Goal: Communication & Community: Answer question/provide support

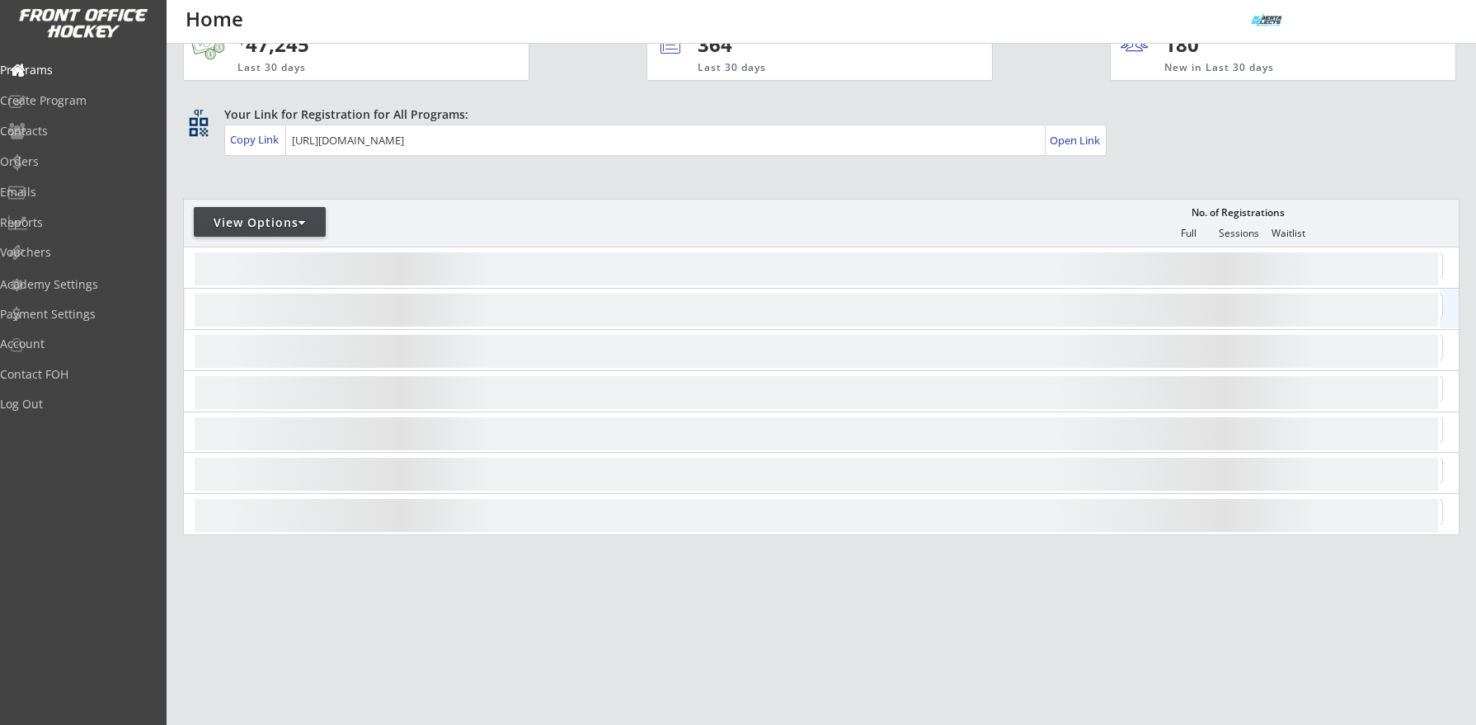
scroll to position [49, 0]
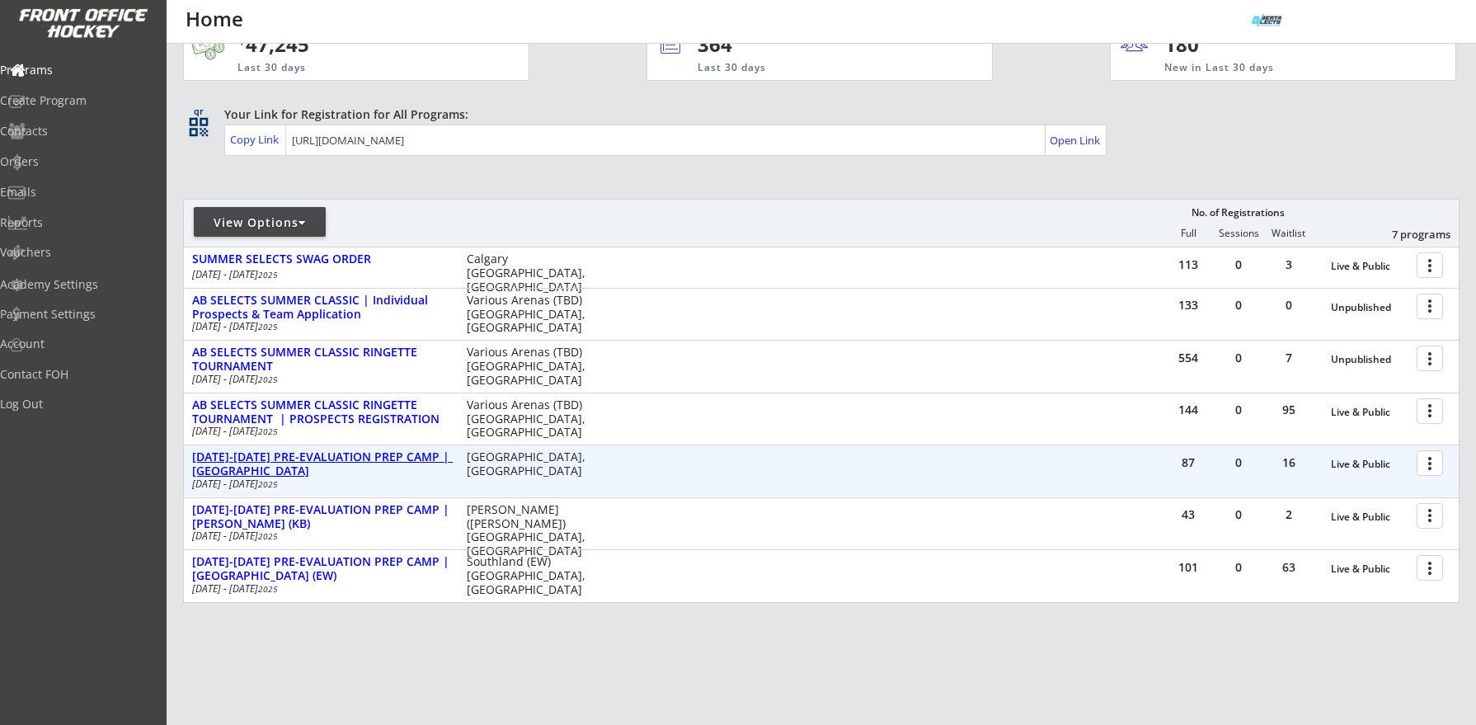
click at [355, 455] on div "[DATE]-[DATE] PRE-EVALUATION PREP CAMP | [GEOGRAPHIC_DATA]" at bounding box center [320, 464] width 257 height 28
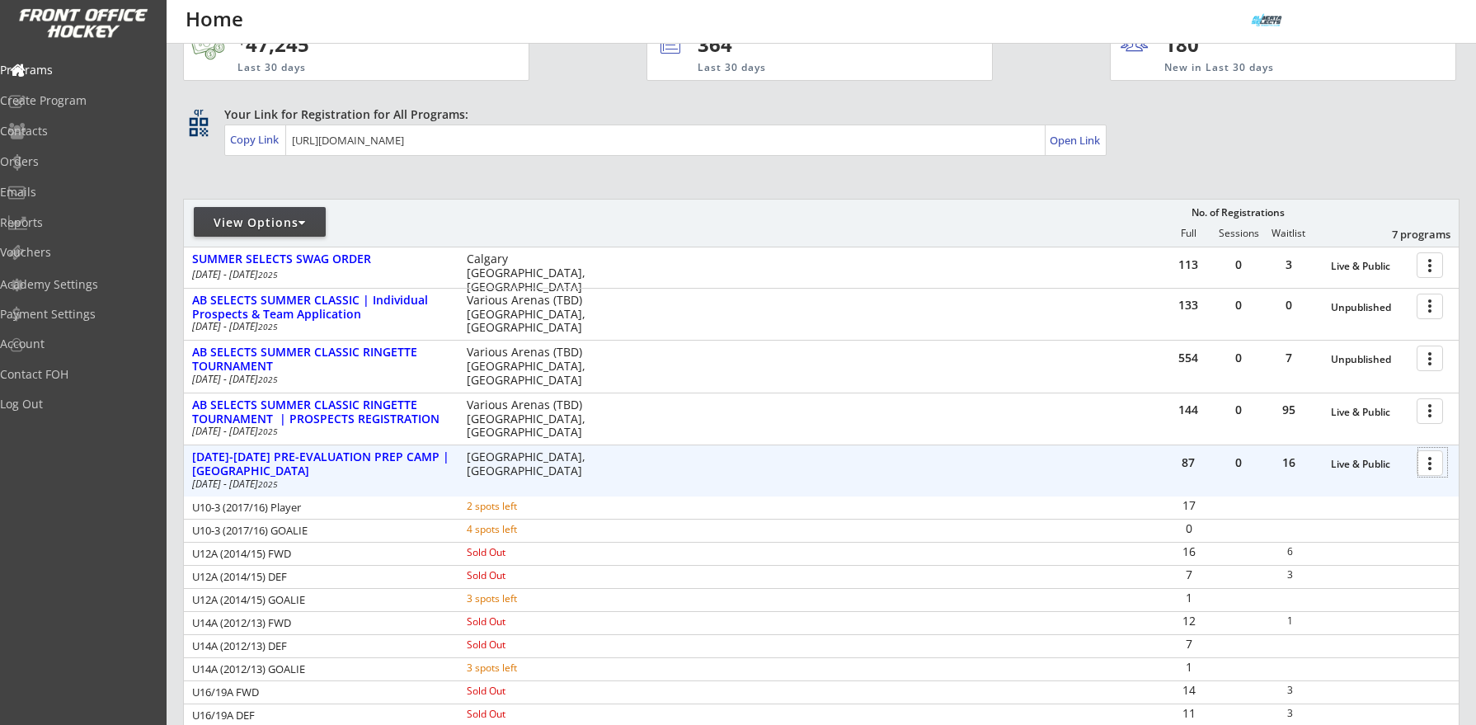
click at [1429, 470] on div at bounding box center [1433, 462] width 29 height 29
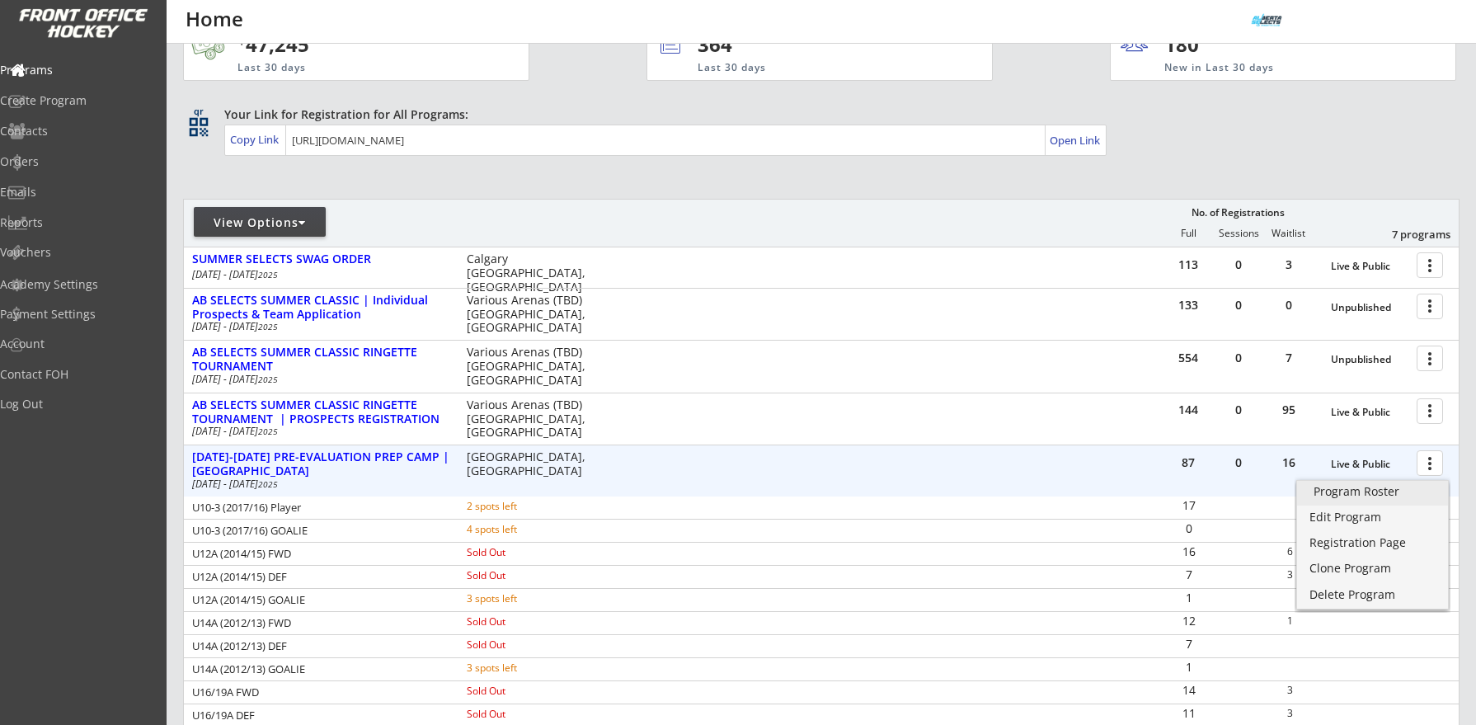
click at [1391, 489] on div "Program Roster" at bounding box center [1373, 492] width 118 height 12
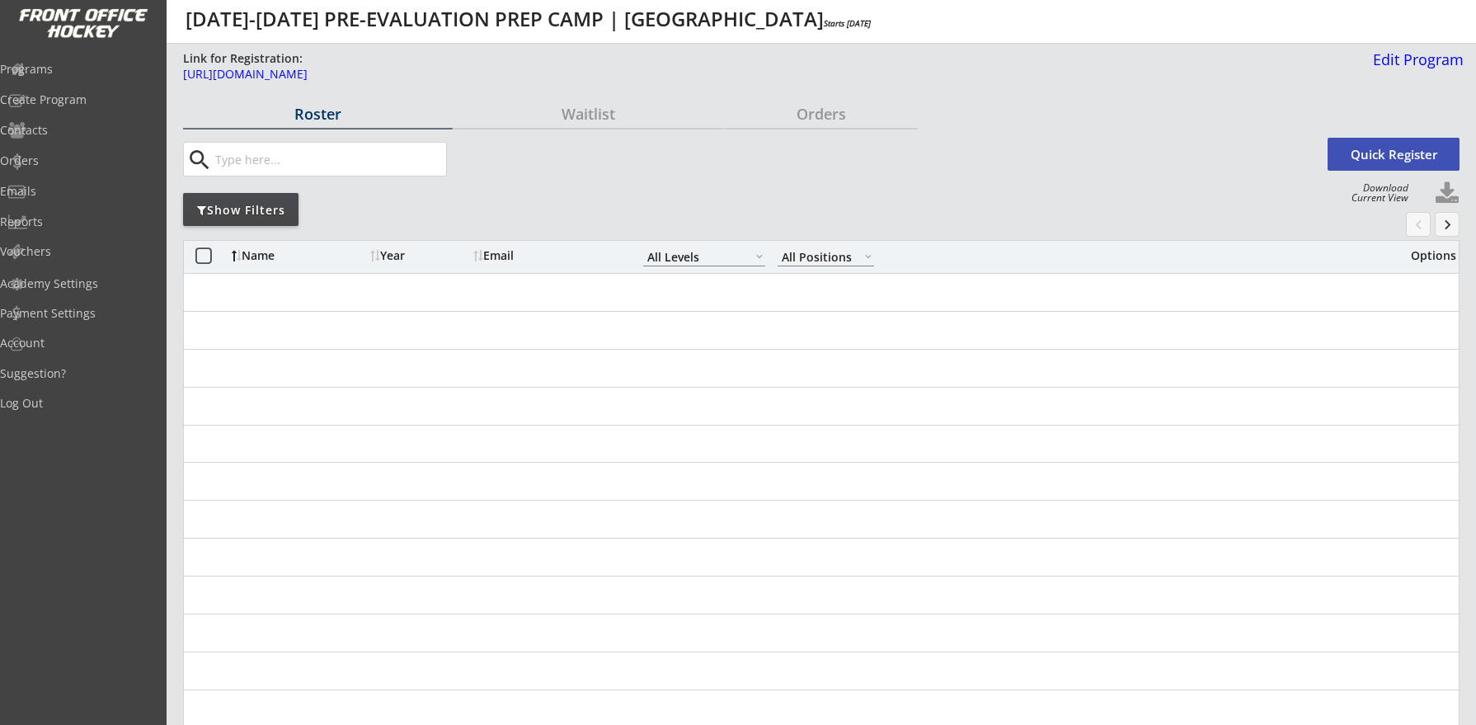
select select ""All Levels""
select select ""All Positions""
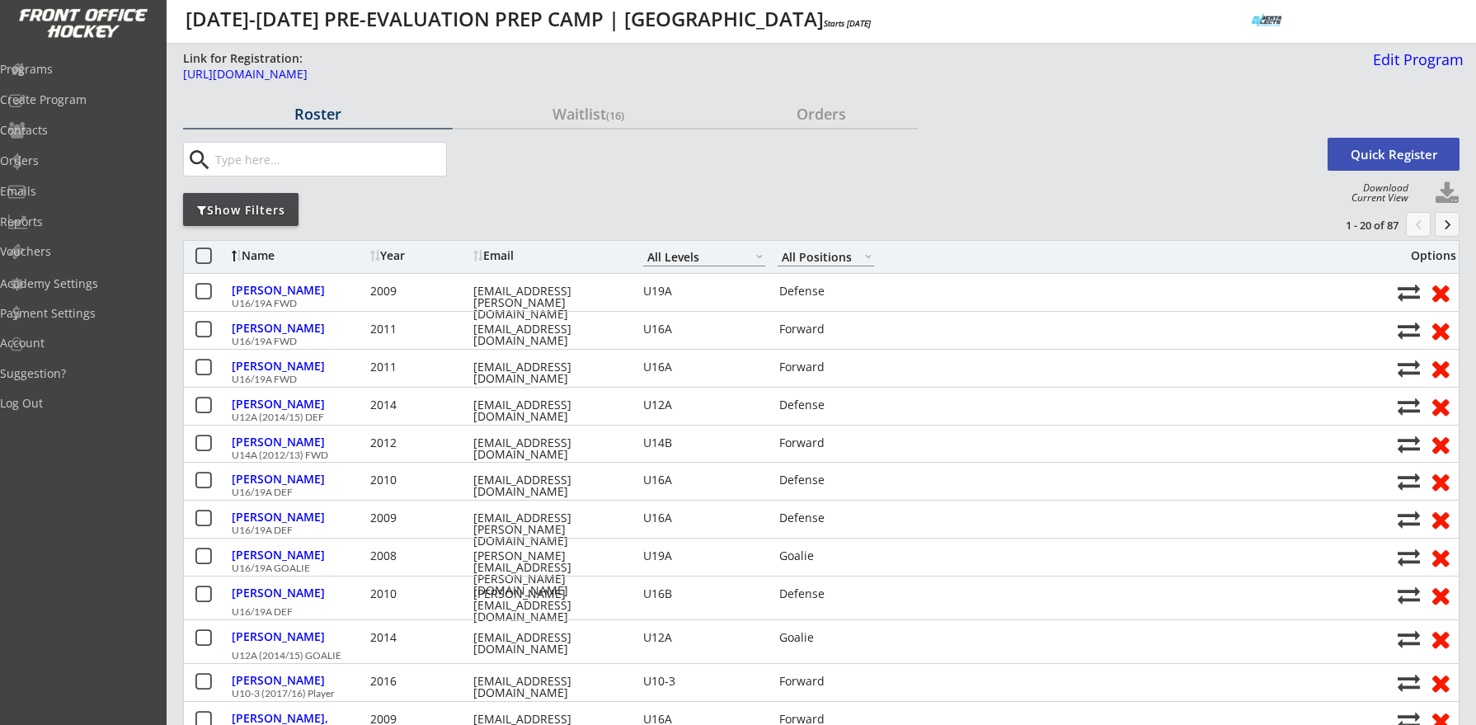
click at [1443, 193] on button at bounding box center [1447, 193] width 25 height 25
select select ""Player Info""
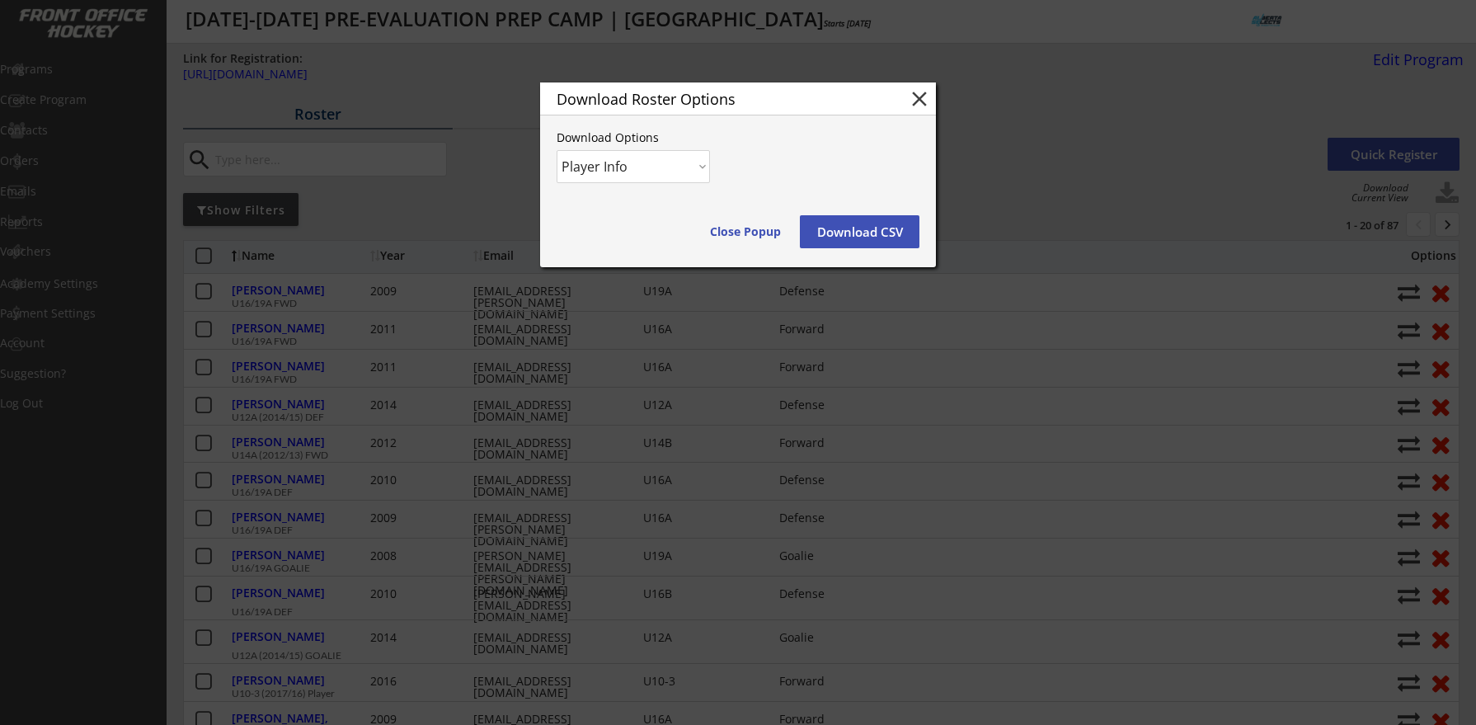
click at [857, 232] on button "Download CSV" at bounding box center [860, 231] width 120 height 33
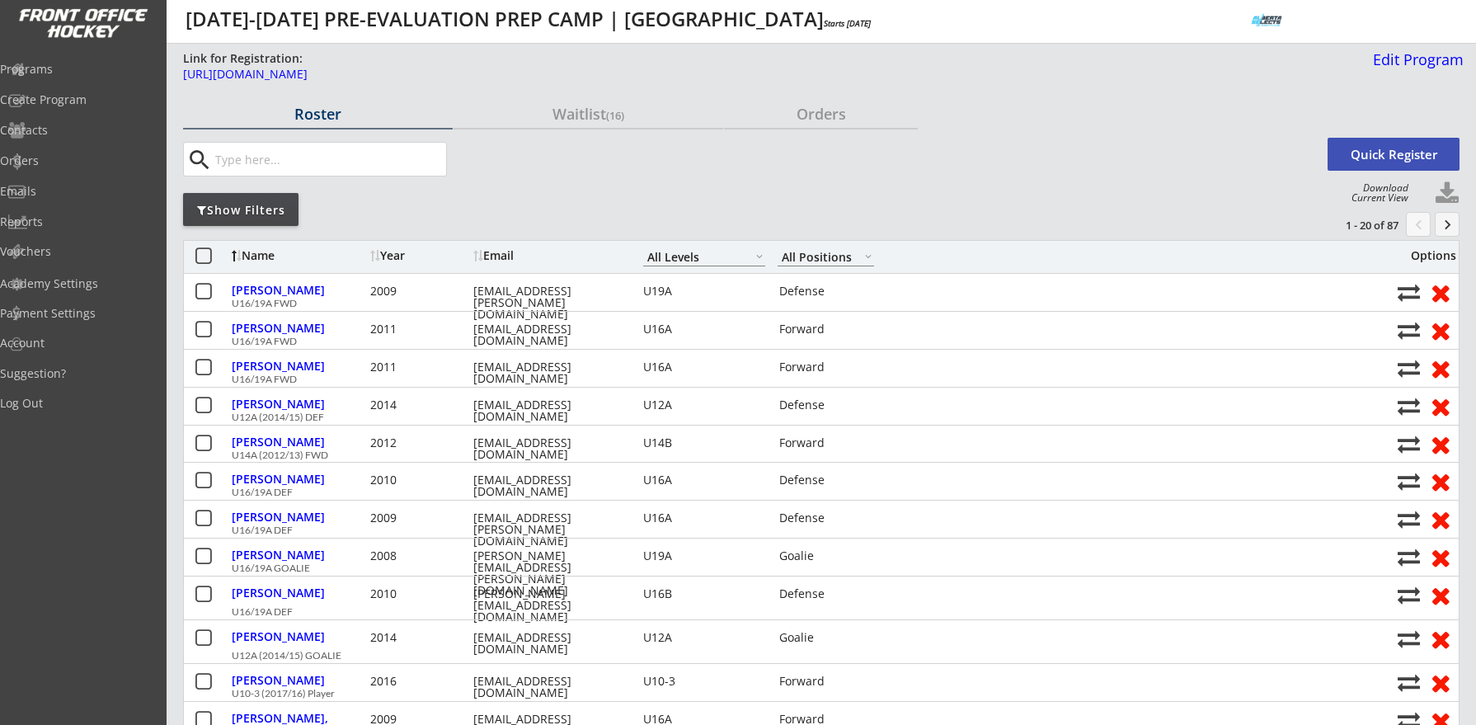
click at [309, 170] on input "input" at bounding box center [329, 159] width 234 height 33
paste input "kellylerette@hotmail.com"
type input "kellylerette@hotmail.com"
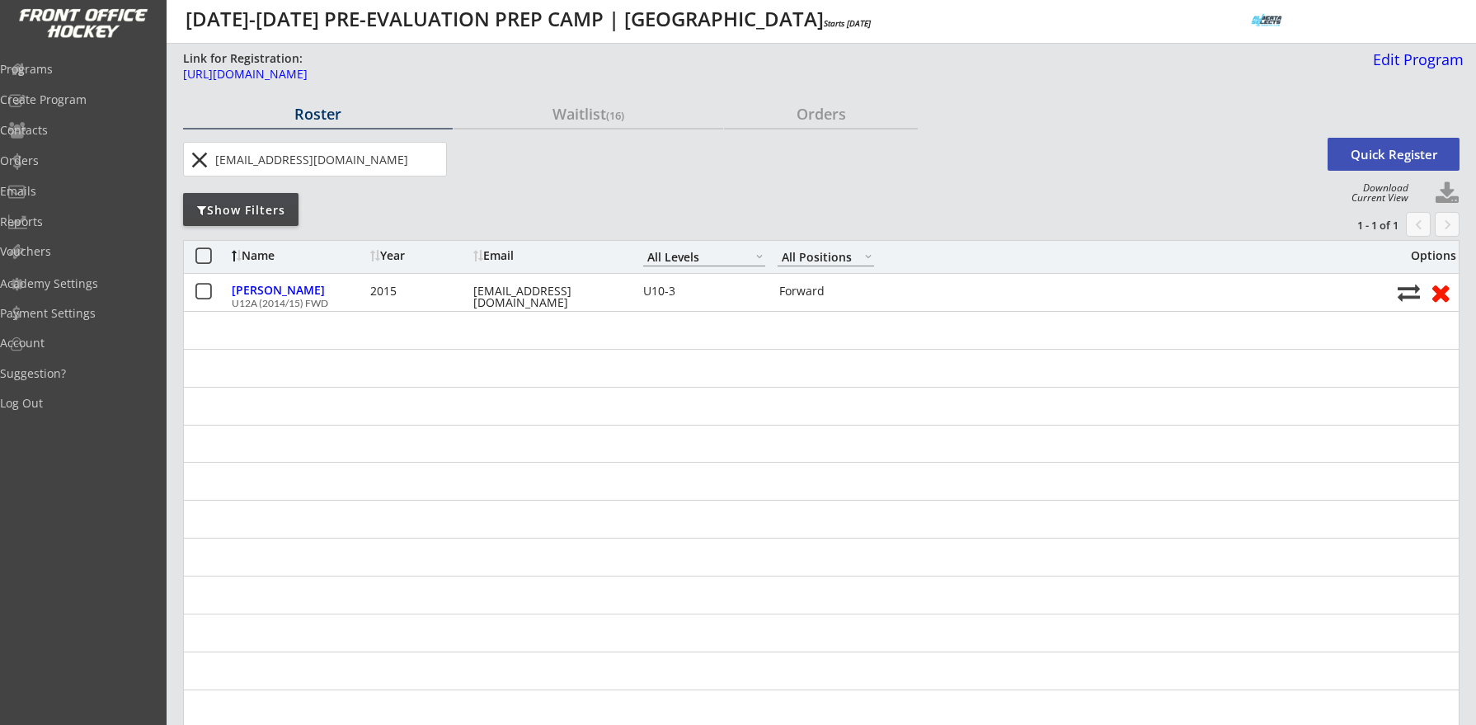
drag, startPoint x: 200, startPoint y: 163, endPoint x: 177, endPoint y: 143, distance: 31.0
click at [198, 162] on button "close" at bounding box center [199, 160] width 27 height 26
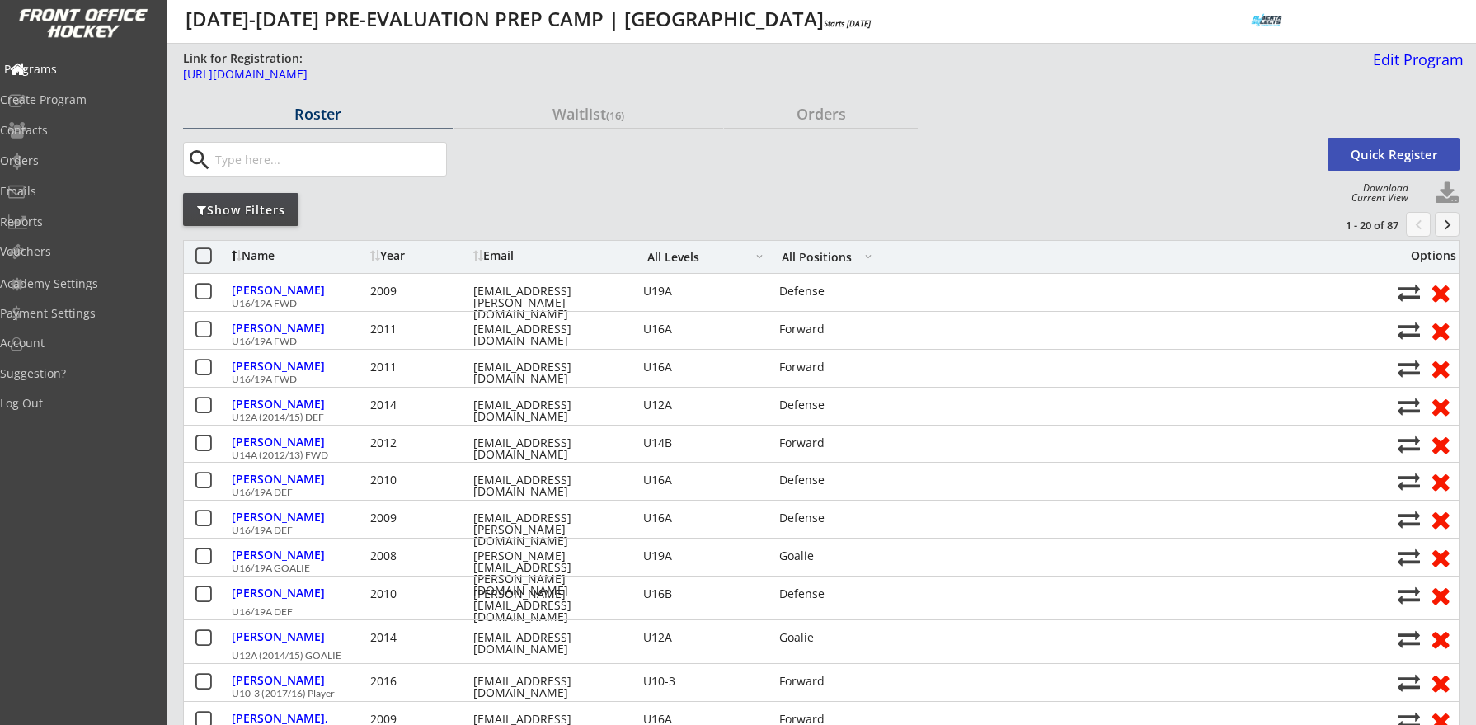
click at [68, 66] on div "Programs" at bounding box center [78, 70] width 148 height 12
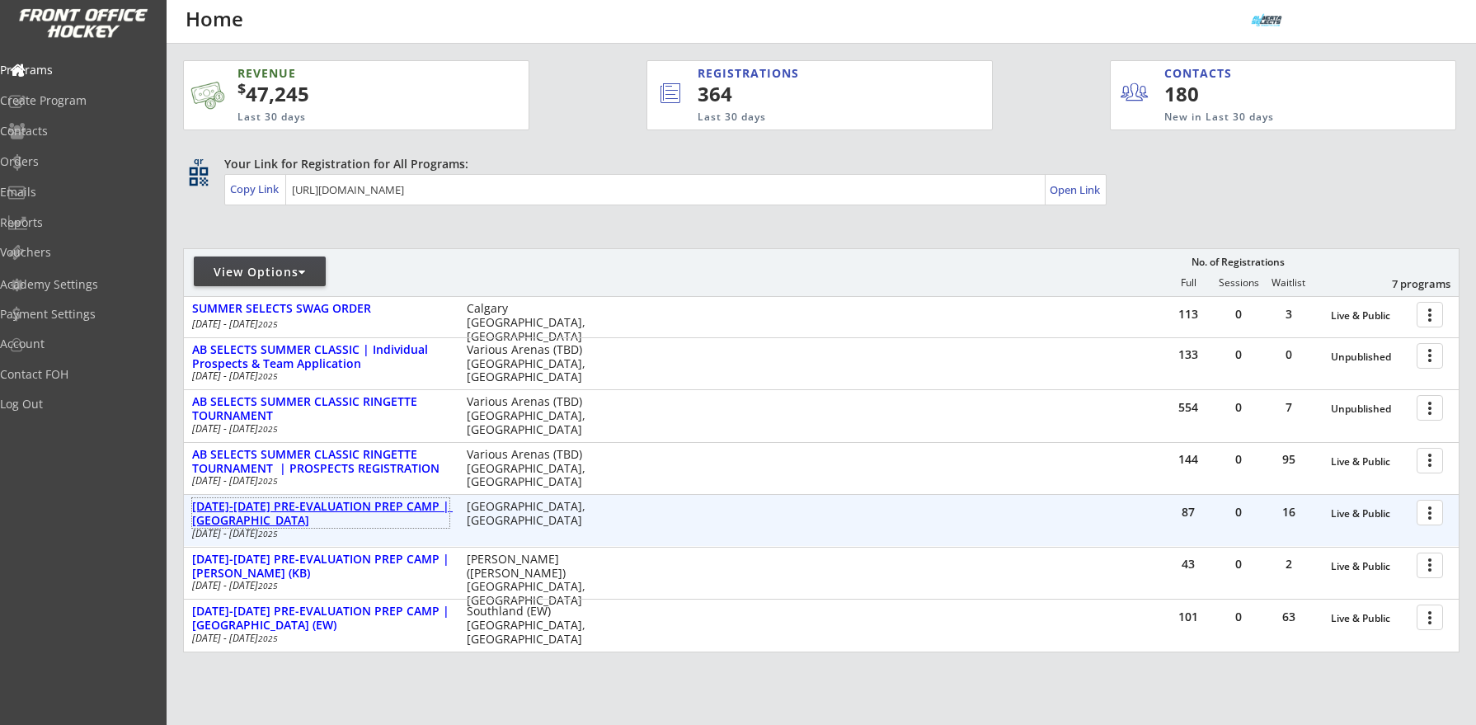
click at [403, 502] on div "[DATE]-[DATE] PRE-EVALUATION PREP CAMP | [GEOGRAPHIC_DATA]" at bounding box center [320, 514] width 257 height 28
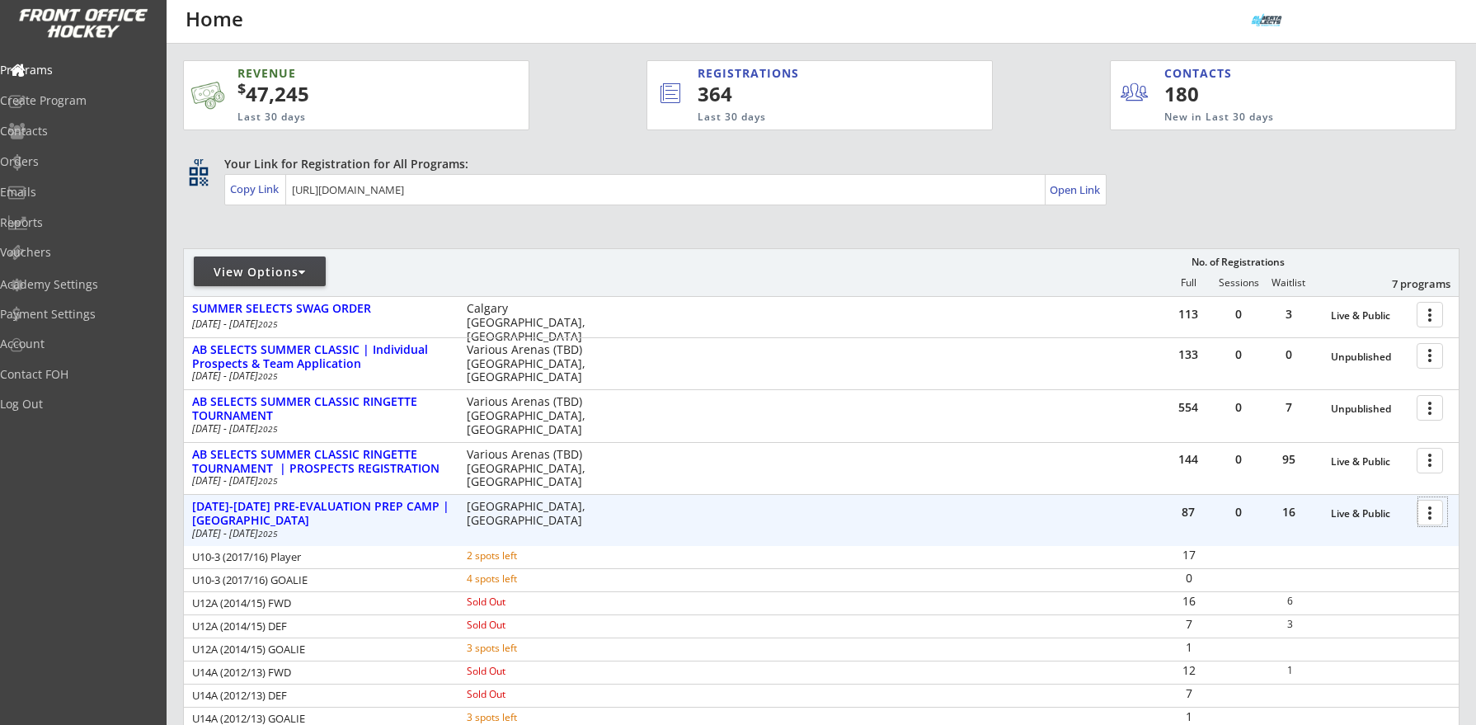
click at [1422, 519] on div at bounding box center [1433, 511] width 29 height 29
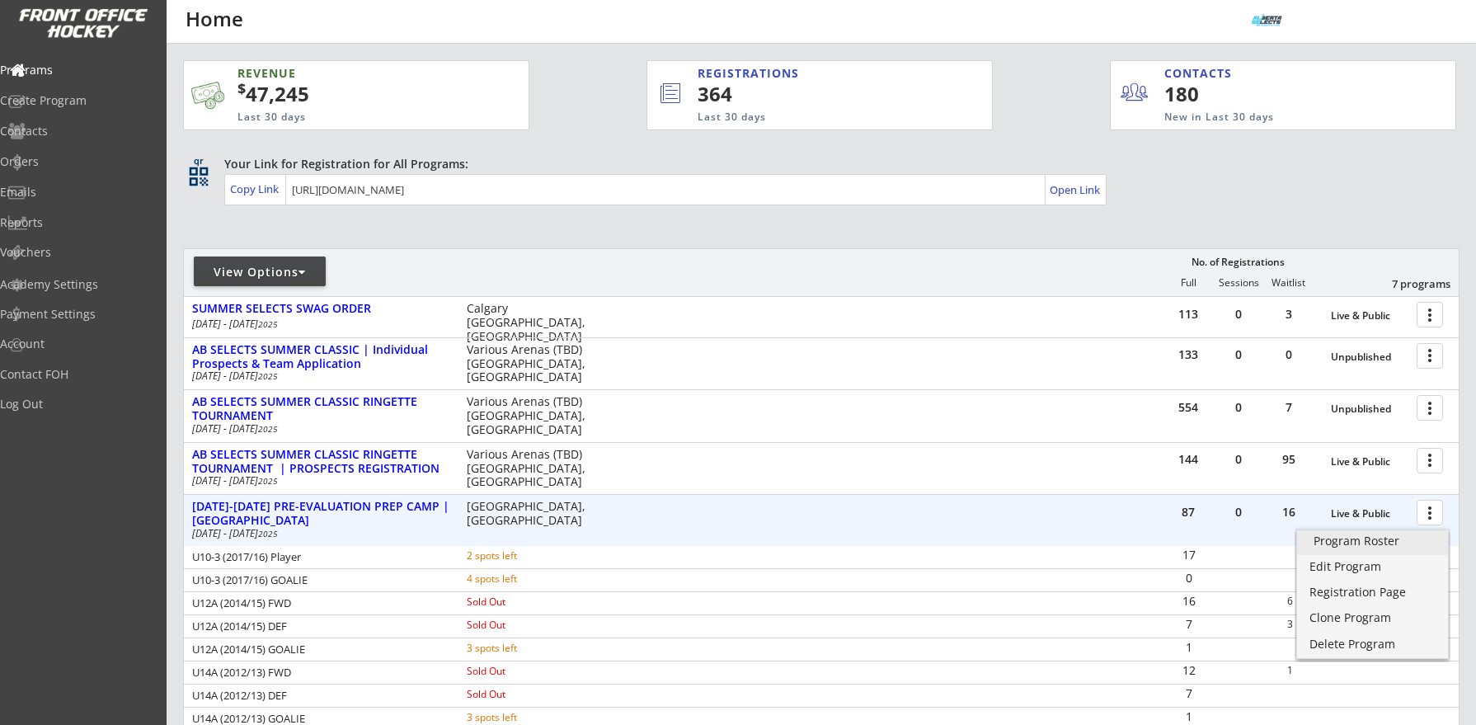
click at [1411, 535] on div "Program Roster" at bounding box center [1373, 541] width 118 height 12
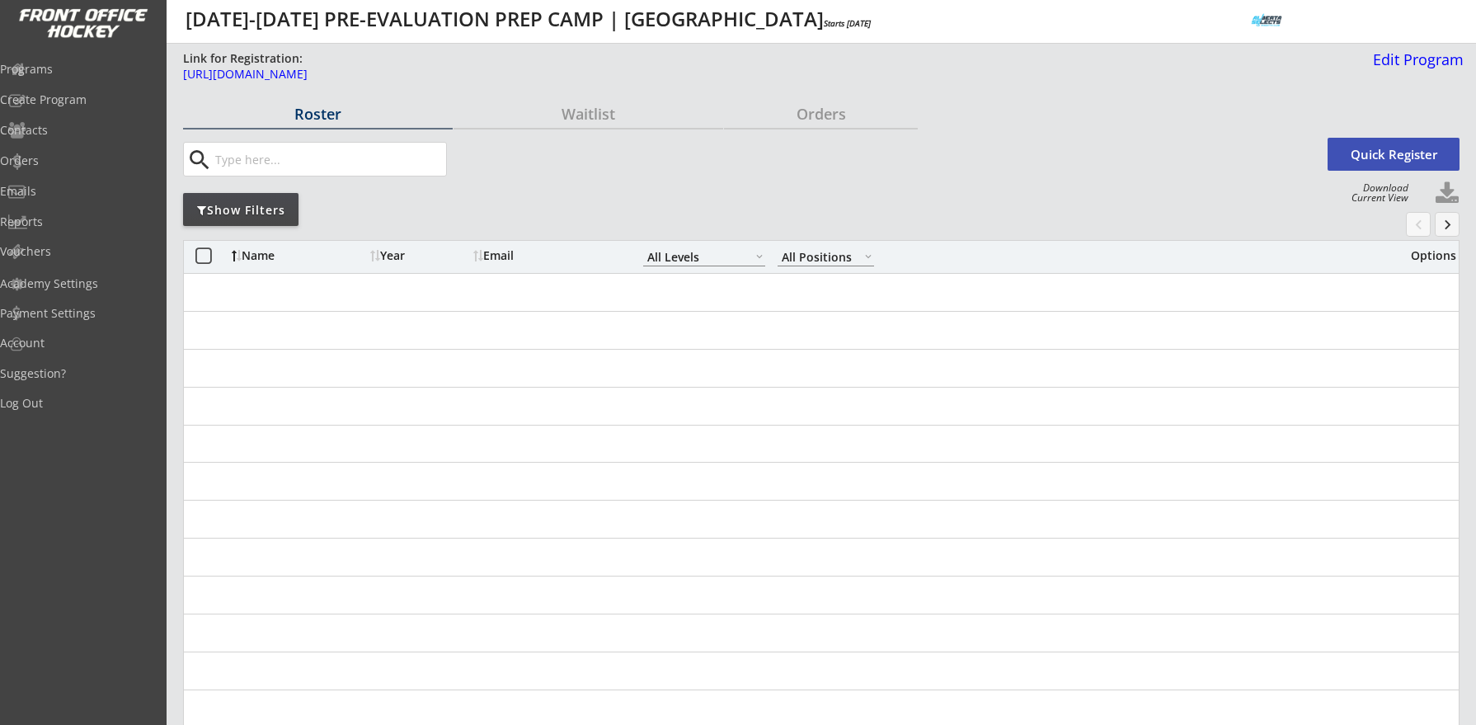
select select ""All Levels""
select select ""All Positions""
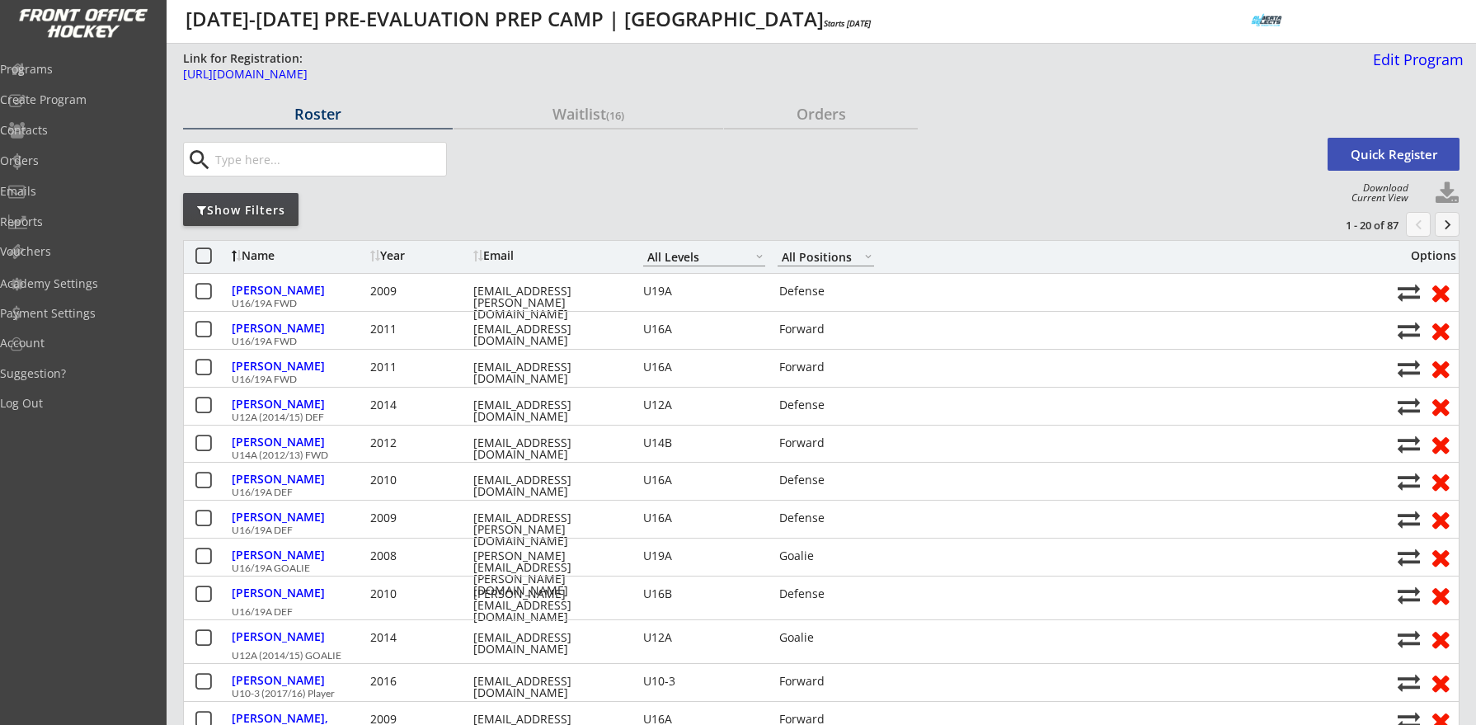
click at [1449, 191] on button at bounding box center [1447, 193] width 25 height 25
select select ""Player Info""
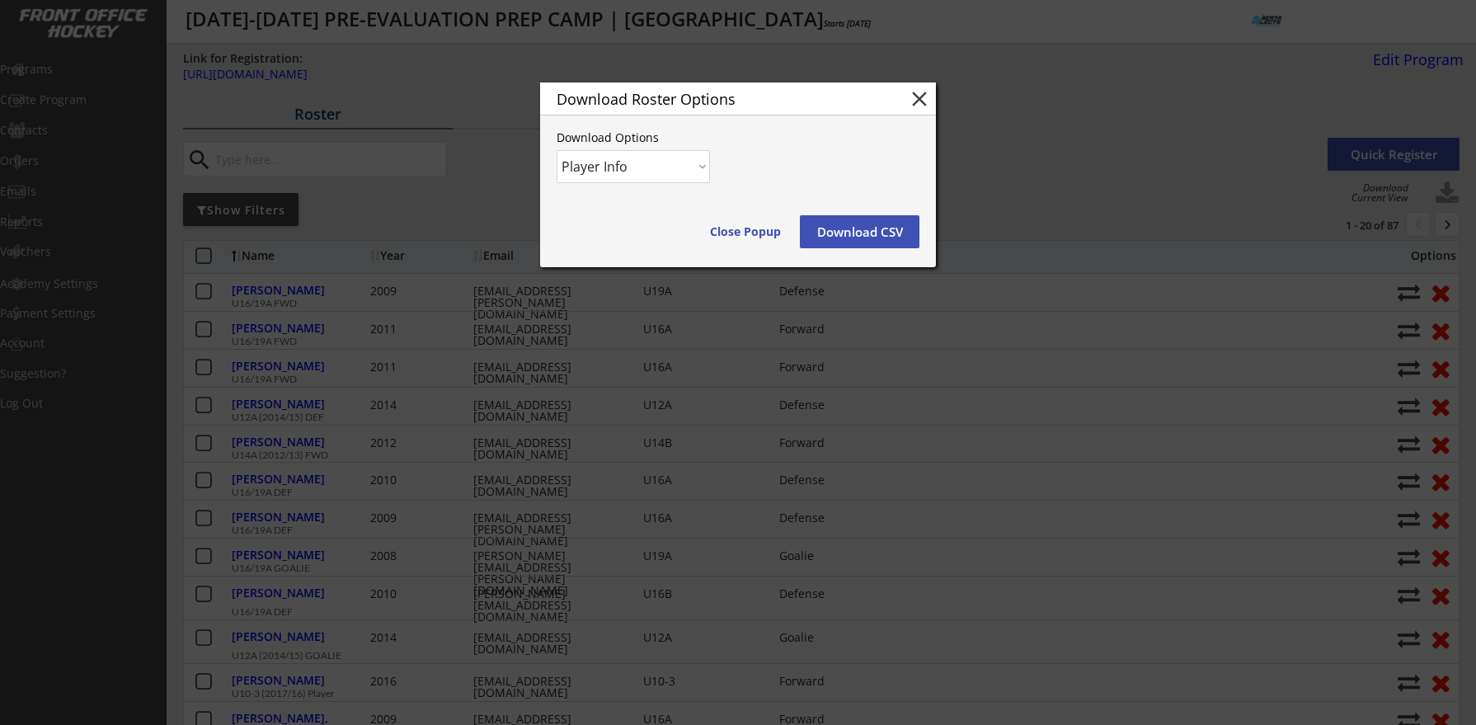
click at [918, 100] on button "close" at bounding box center [919, 99] width 25 height 25
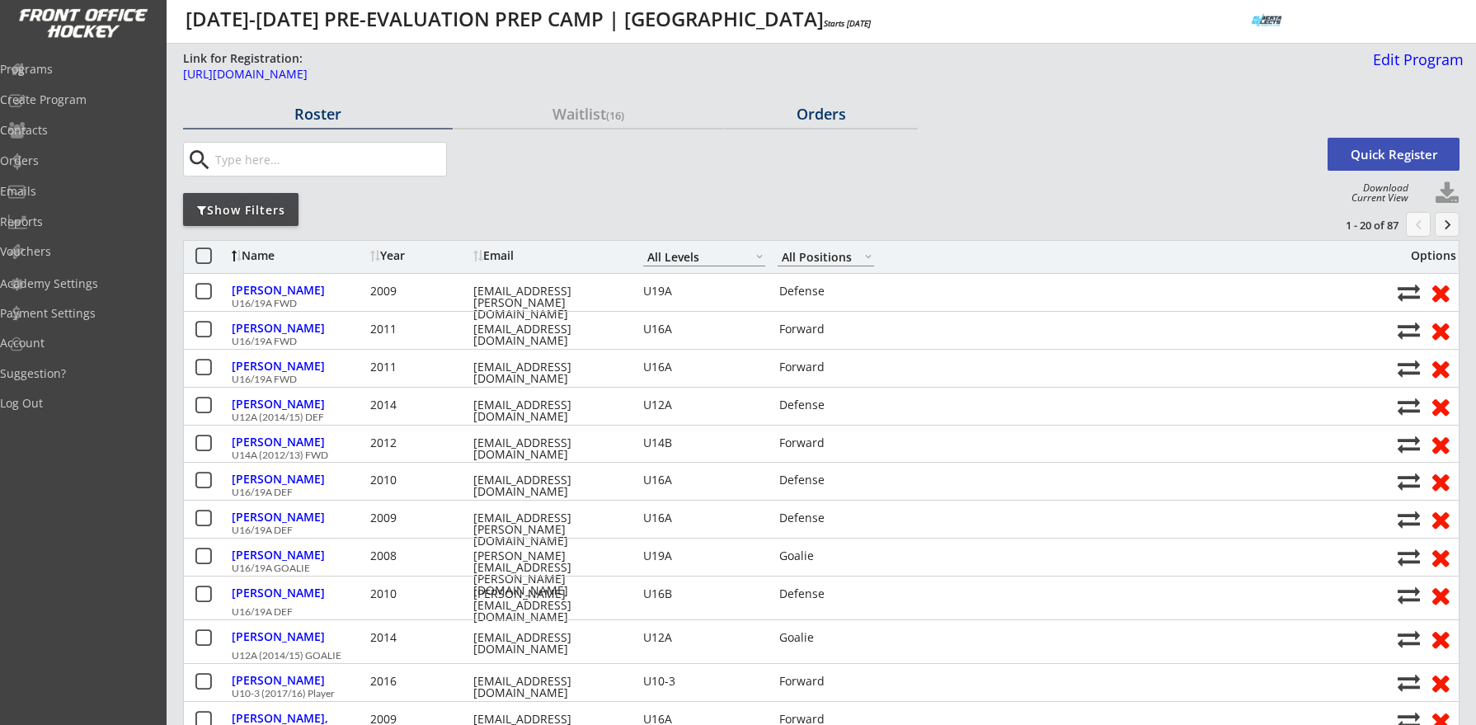
click at [835, 118] on div "Orders" at bounding box center [821, 113] width 194 height 15
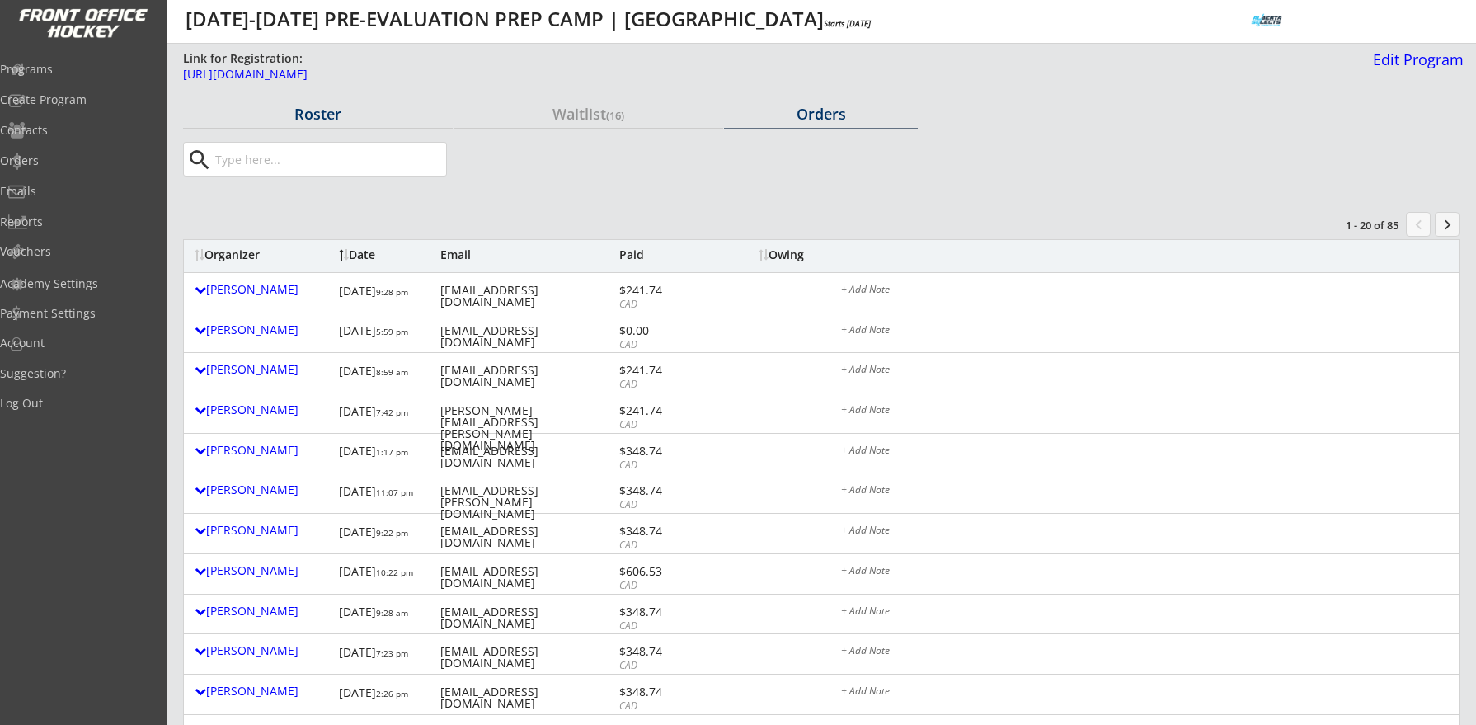
click at [329, 115] on div "Roster" at bounding box center [318, 113] width 270 height 15
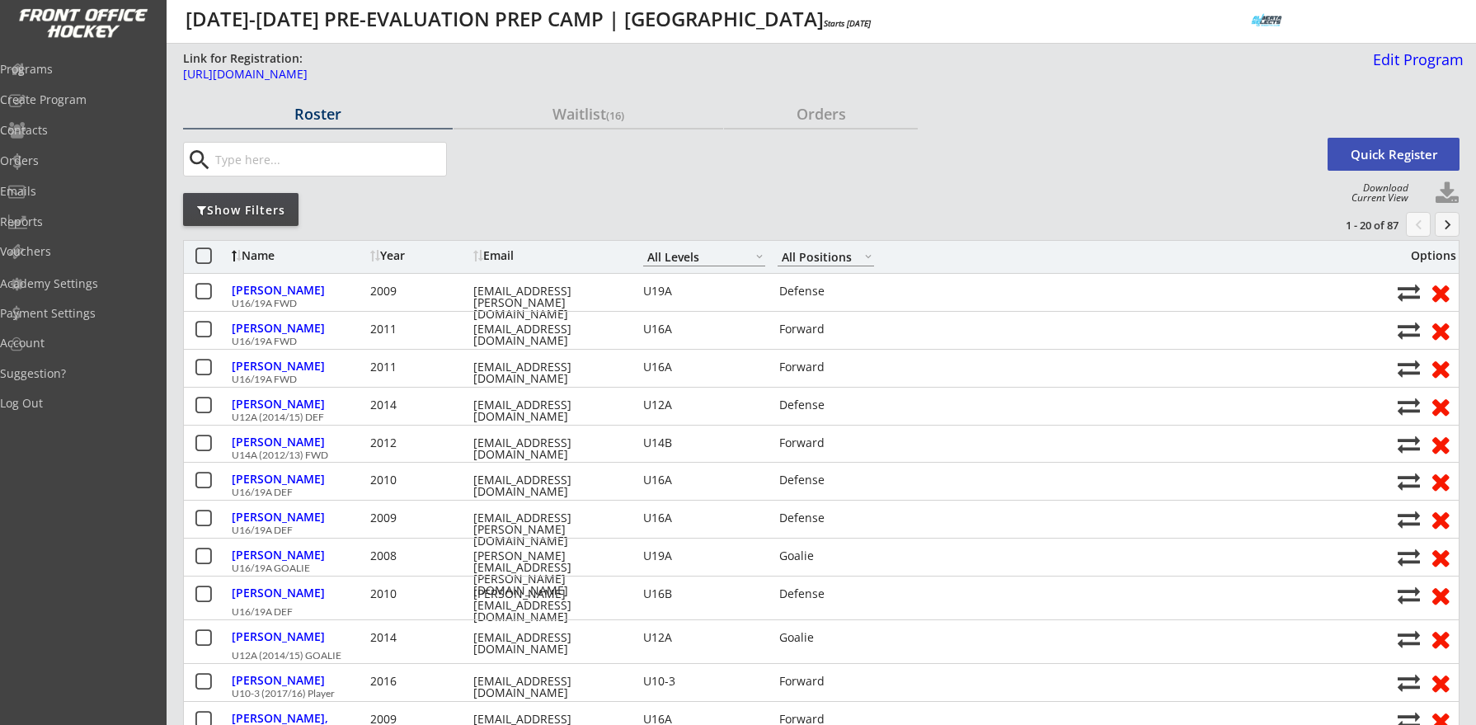
click at [1455, 200] on button at bounding box center [1447, 193] width 25 height 25
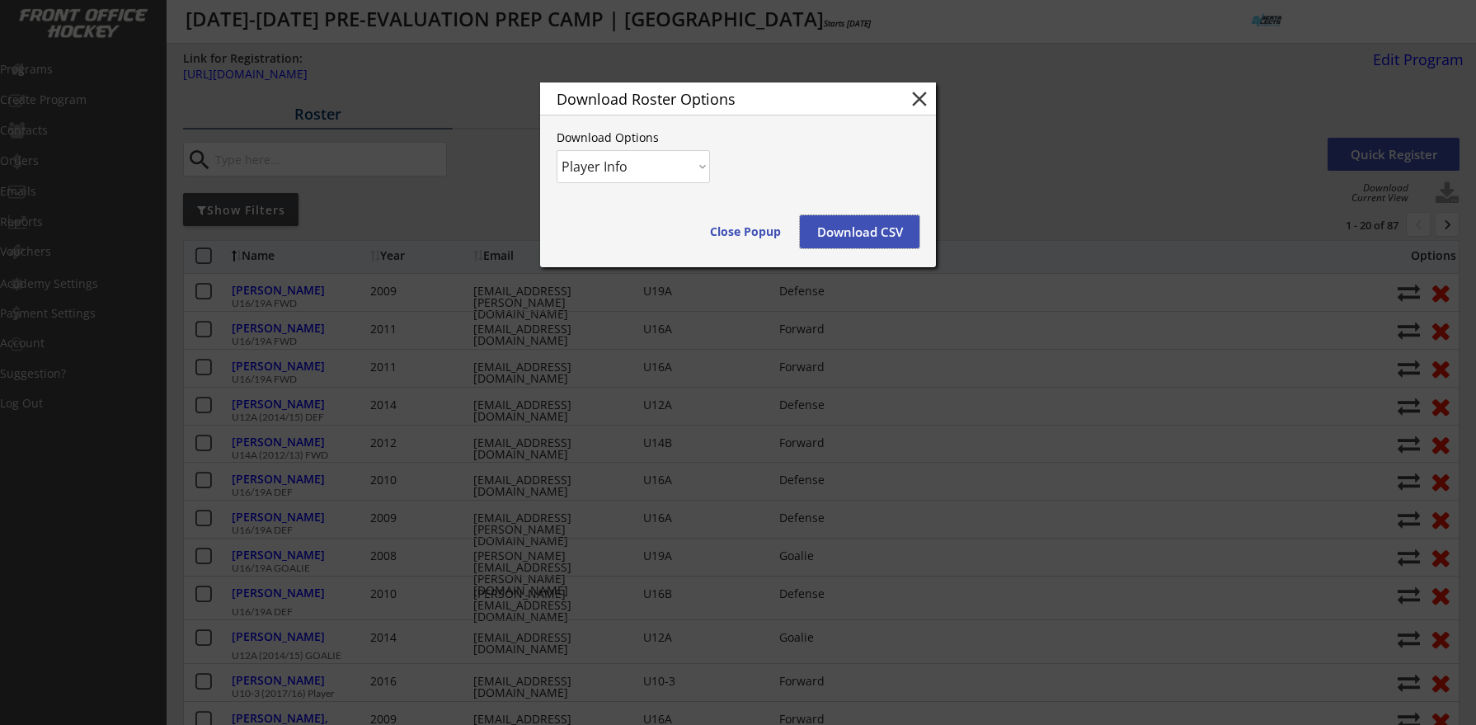
click at [881, 221] on button "Download CSV" at bounding box center [860, 231] width 120 height 33
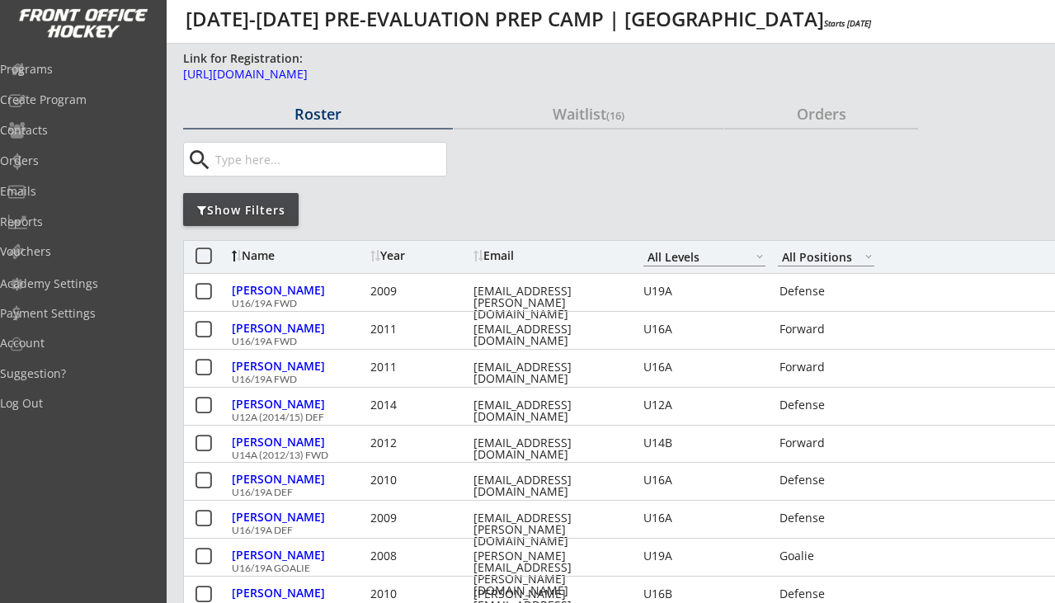
select select ""All Levels""
select select ""All Positions""
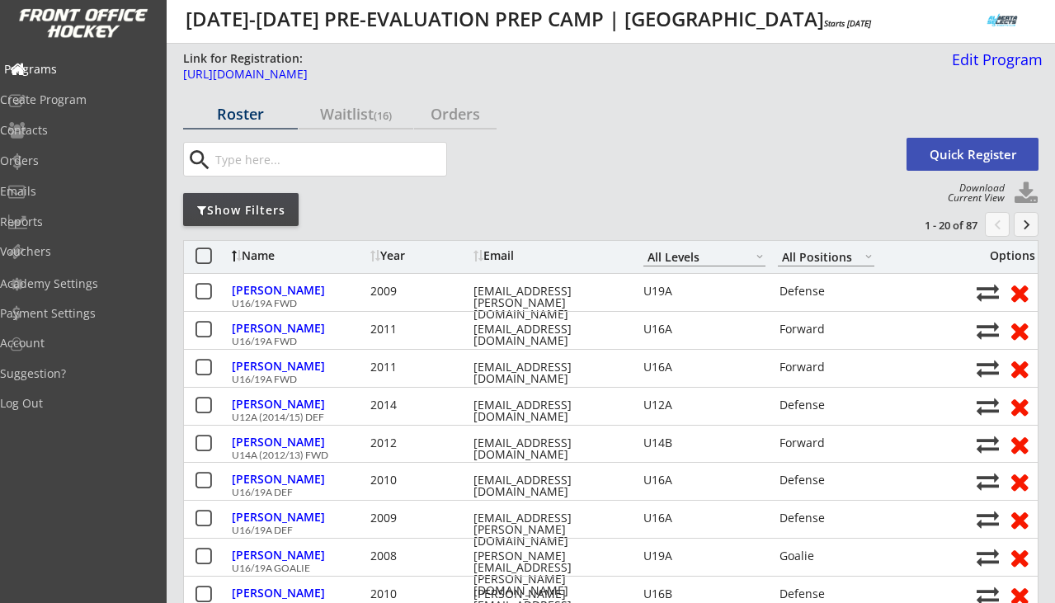
click at [86, 68] on div "Programs" at bounding box center [78, 70] width 148 height 12
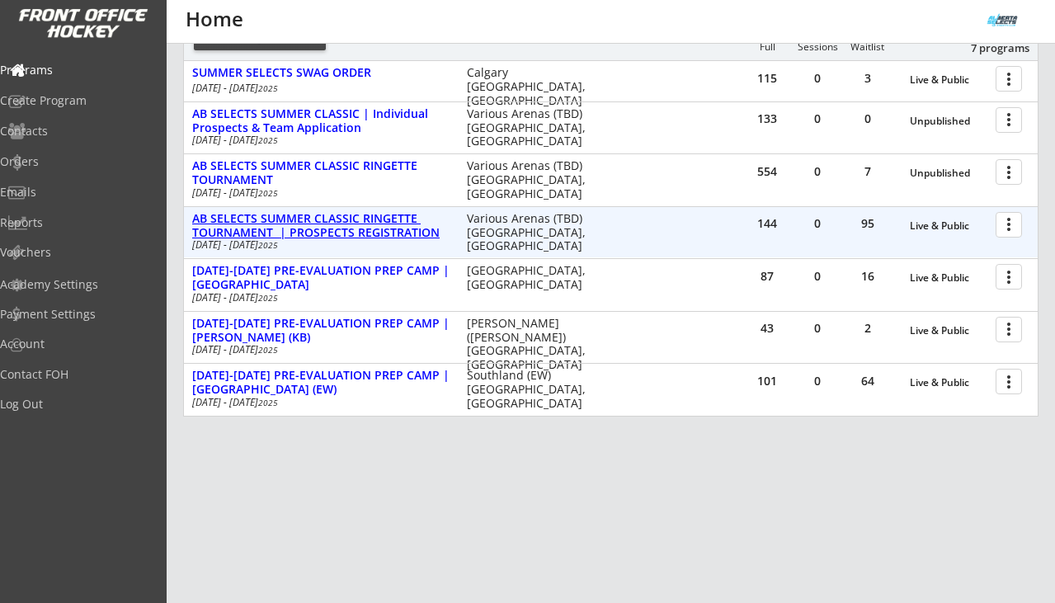
scroll to position [239, 0]
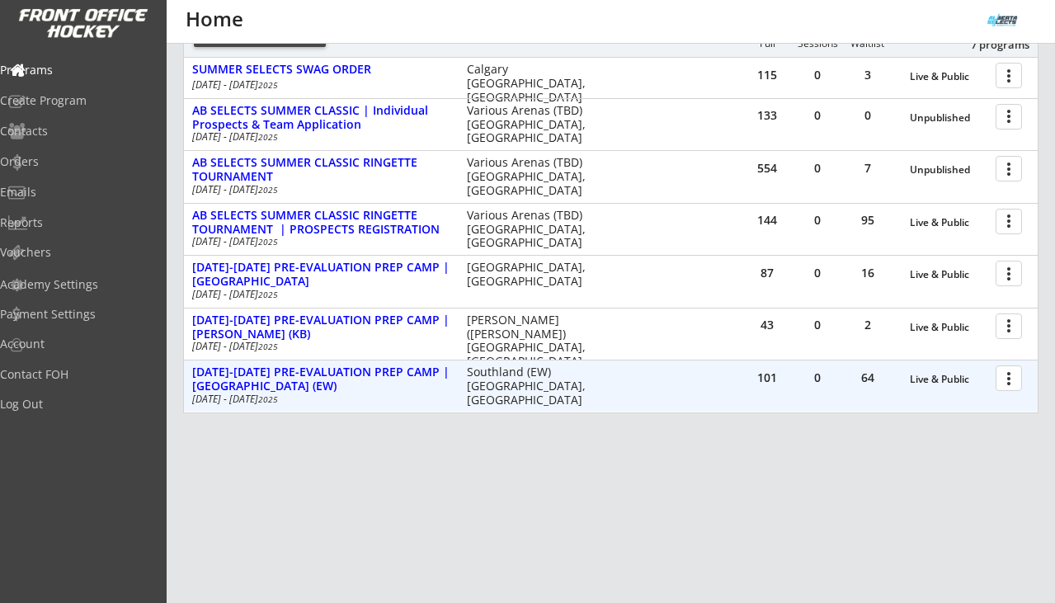
click at [1013, 382] on div at bounding box center [1011, 377] width 29 height 29
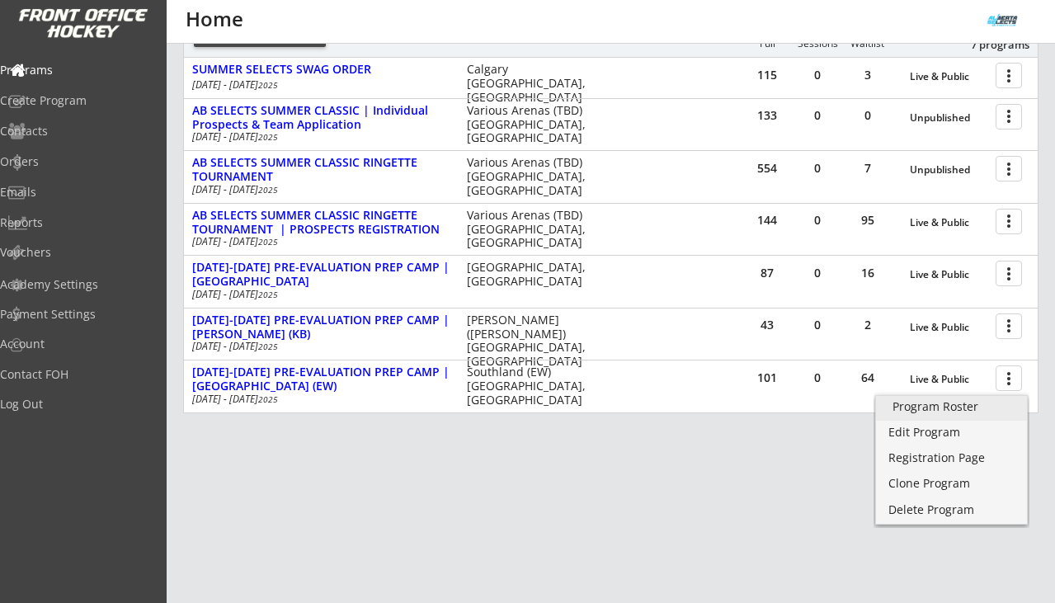
click at [956, 408] on div "Program Roster" at bounding box center [951, 407] width 118 height 12
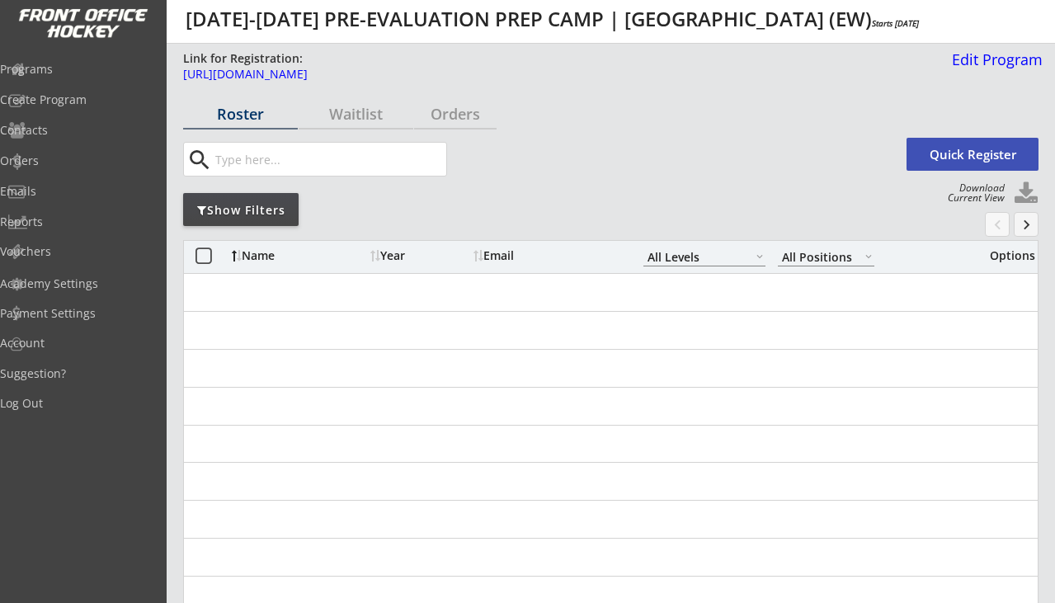
select select ""All Levels""
select select ""All Positions""
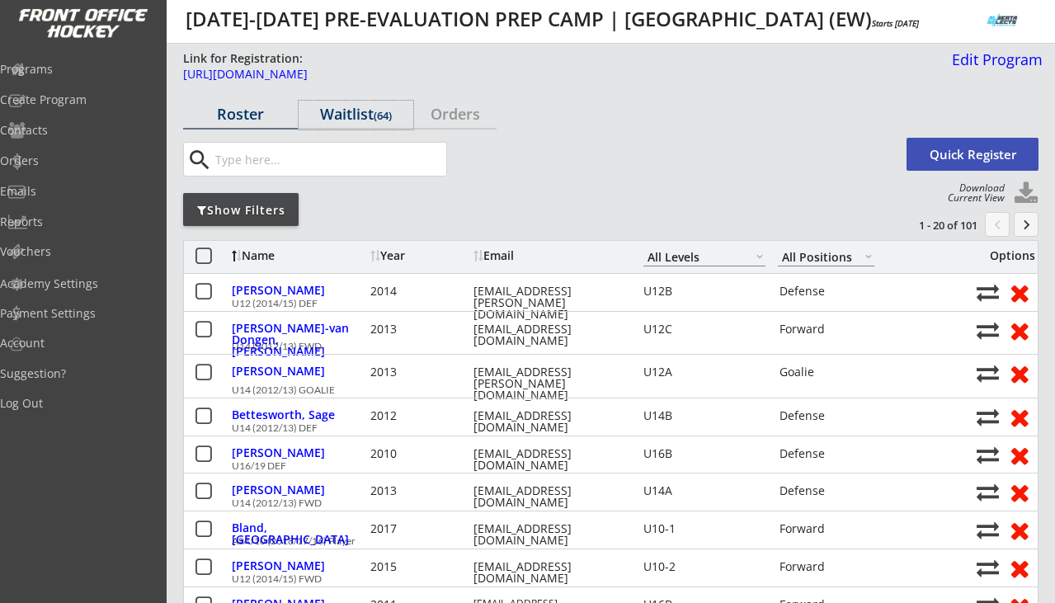
click at [355, 116] on div "Waitlist (64)" at bounding box center [356, 113] width 115 height 15
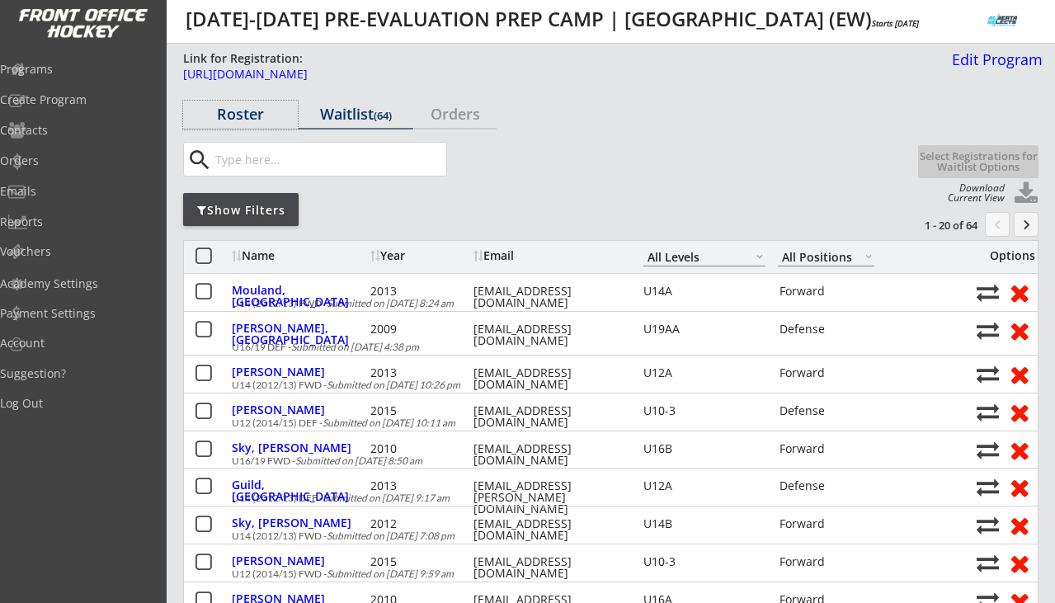
click at [242, 117] on div "Roster" at bounding box center [240, 113] width 115 height 15
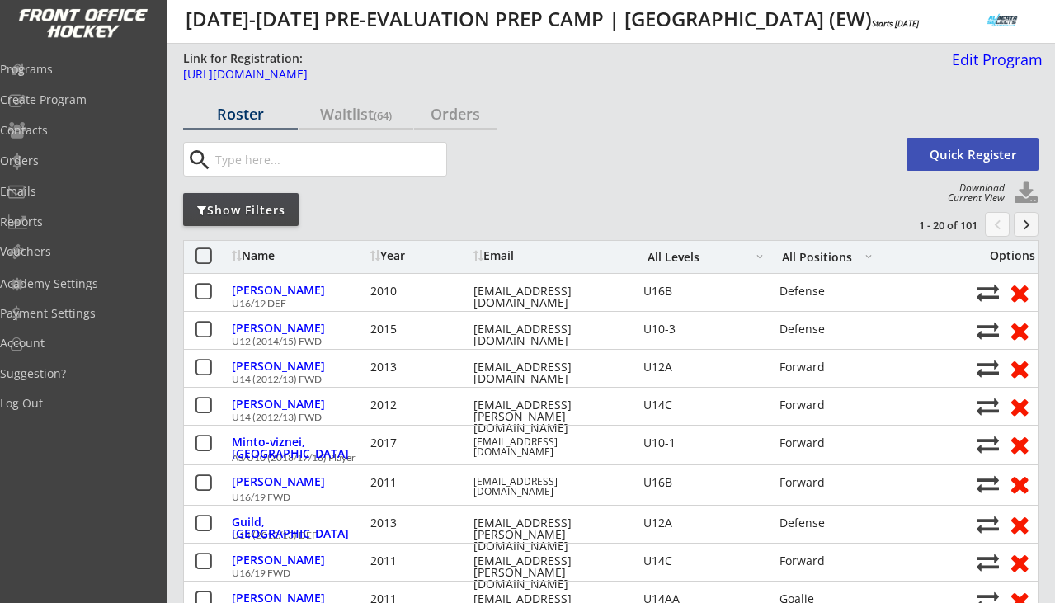
click at [262, 207] on div "Show Filters" at bounding box center [240, 210] width 115 height 16
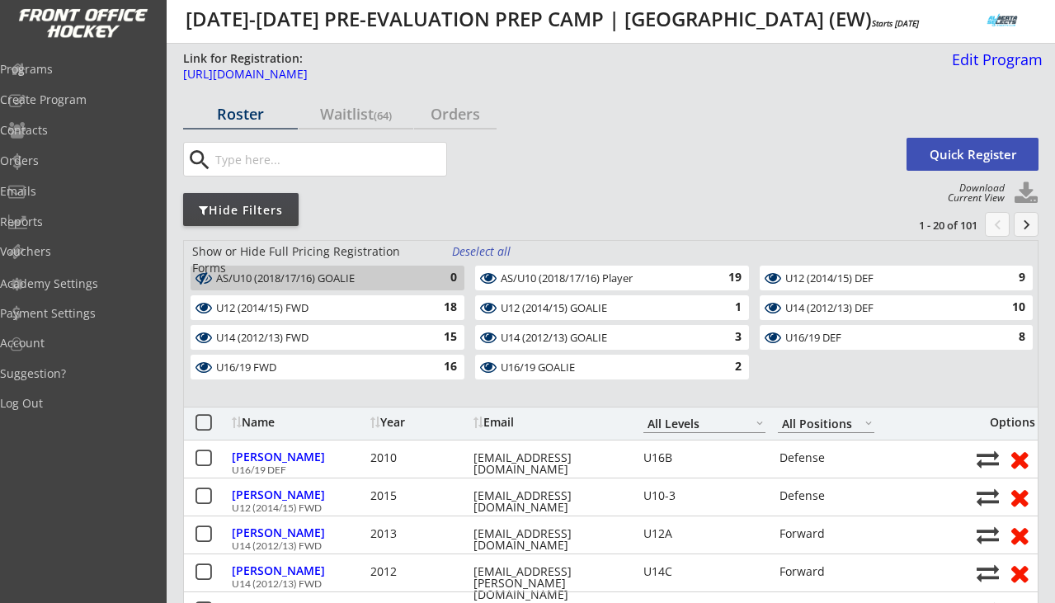
click at [501, 250] on div "Deselect all" at bounding box center [482, 251] width 61 height 16
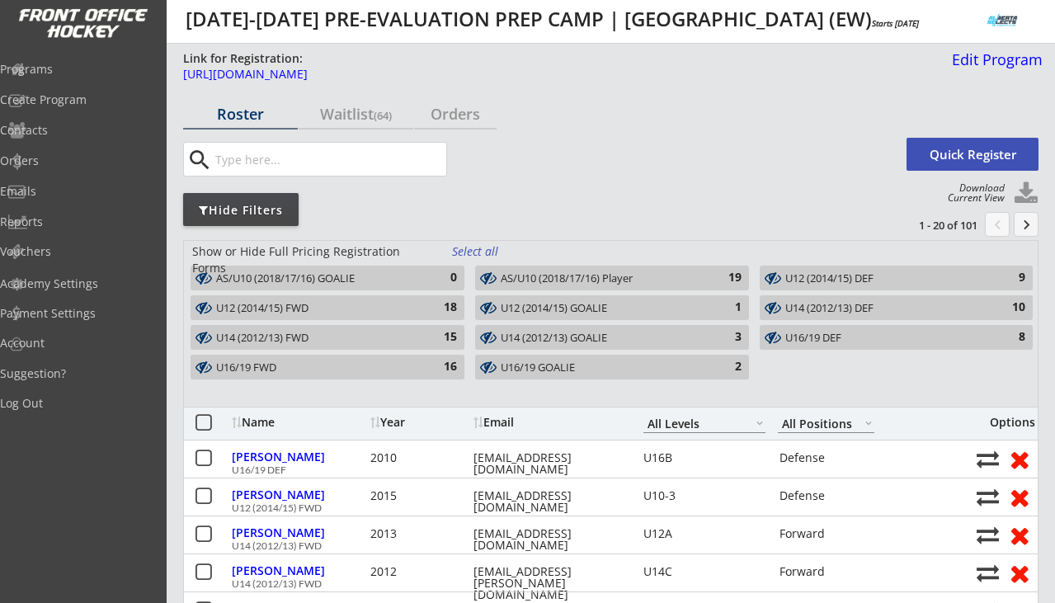
click at [443, 340] on div "15" at bounding box center [440, 337] width 33 height 16
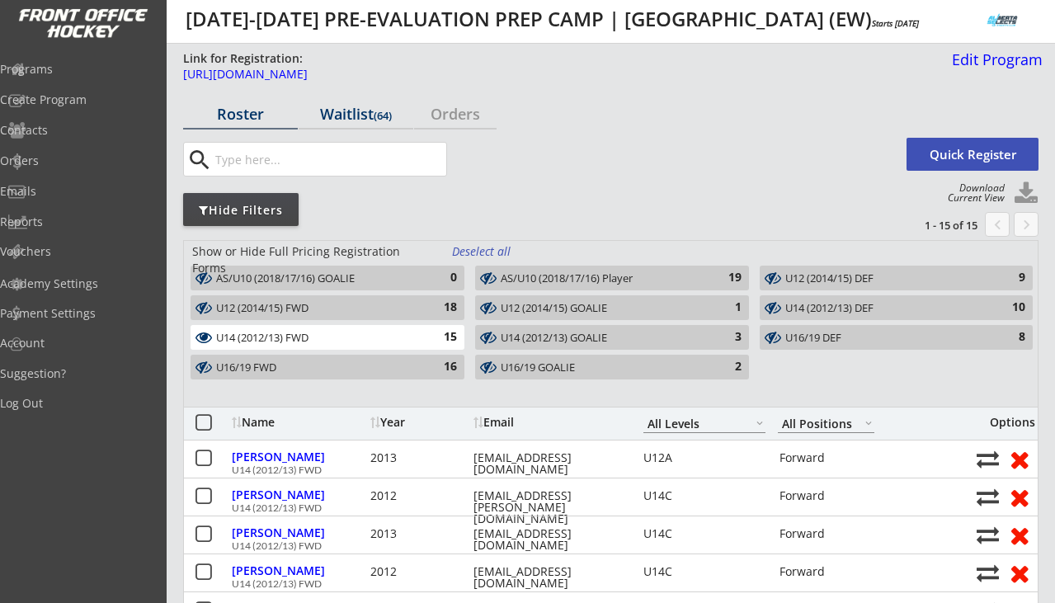
click at [360, 111] on div "Waitlist (64)" at bounding box center [356, 113] width 115 height 15
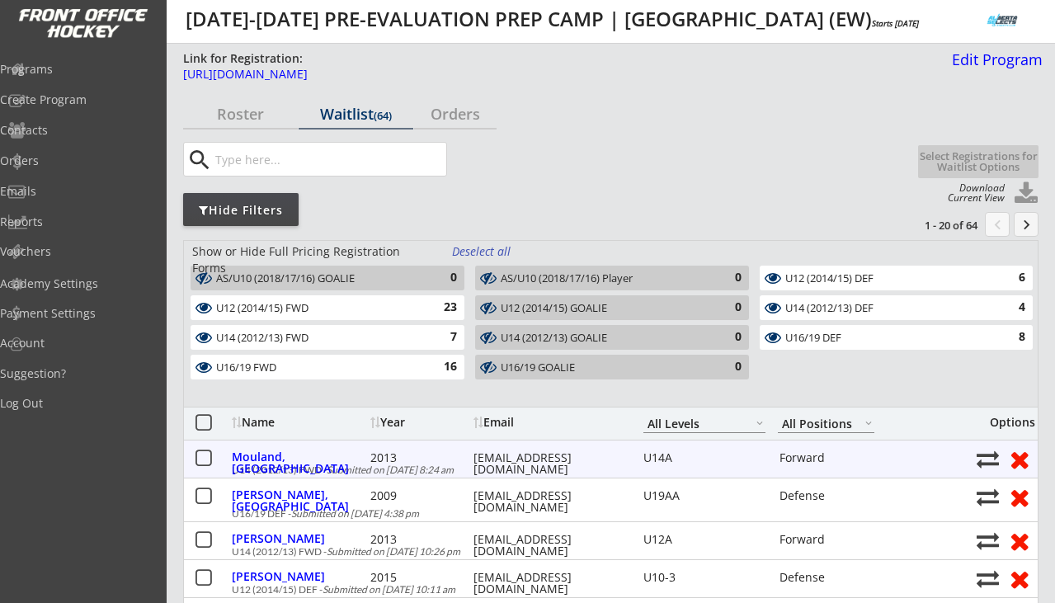
click at [200, 460] on button at bounding box center [203, 459] width 21 height 21
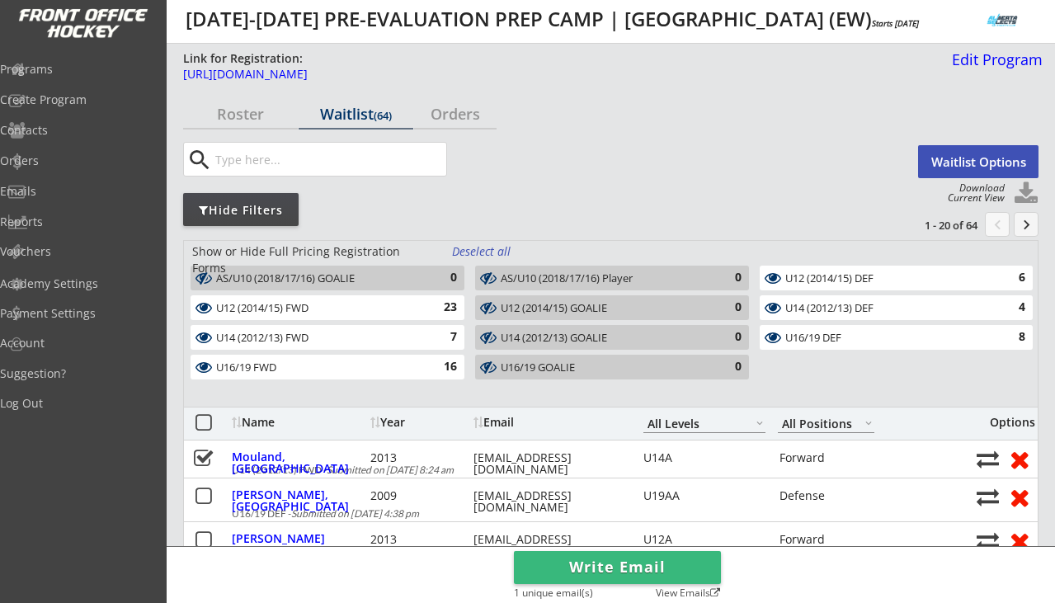
click at [944, 168] on button "Waitlist Options" at bounding box center [978, 161] width 120 height 33
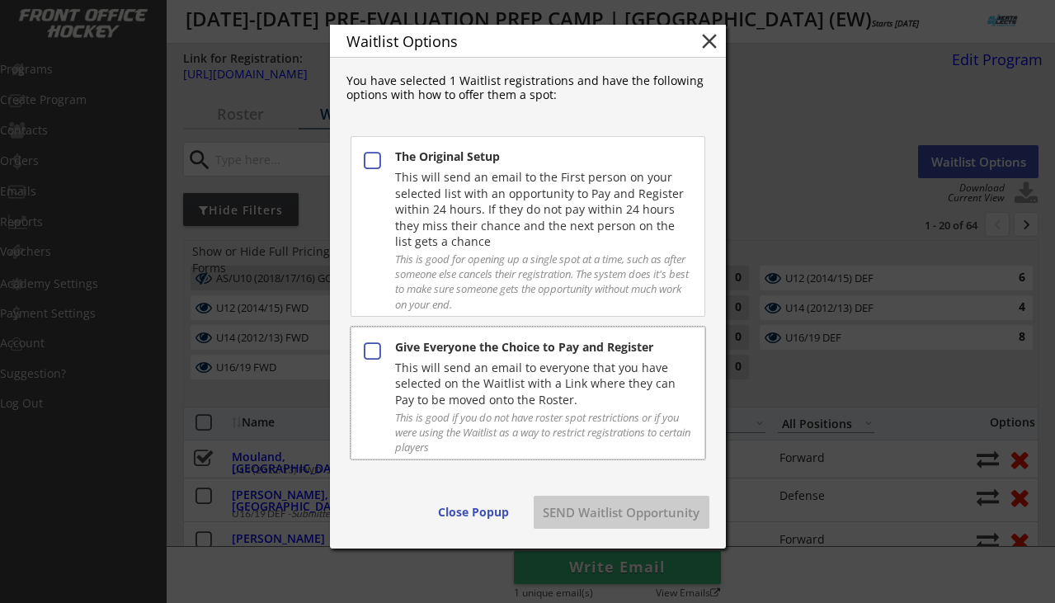
click at [539, 388] on div "This will send an email to everyone that you have selected on the Waitlist with…" at bounding box center [542, 384] width 295 height 49
click at [593, 492] on div "Waitlist Options close You have selected 1 Waitlist registrations and have the …" at bounding box center [528, 287] width 396 height 524
click at [594, 505] on button "SEND Waitlist Opportunity" at bounding box center [622, 512] width 176 height 33
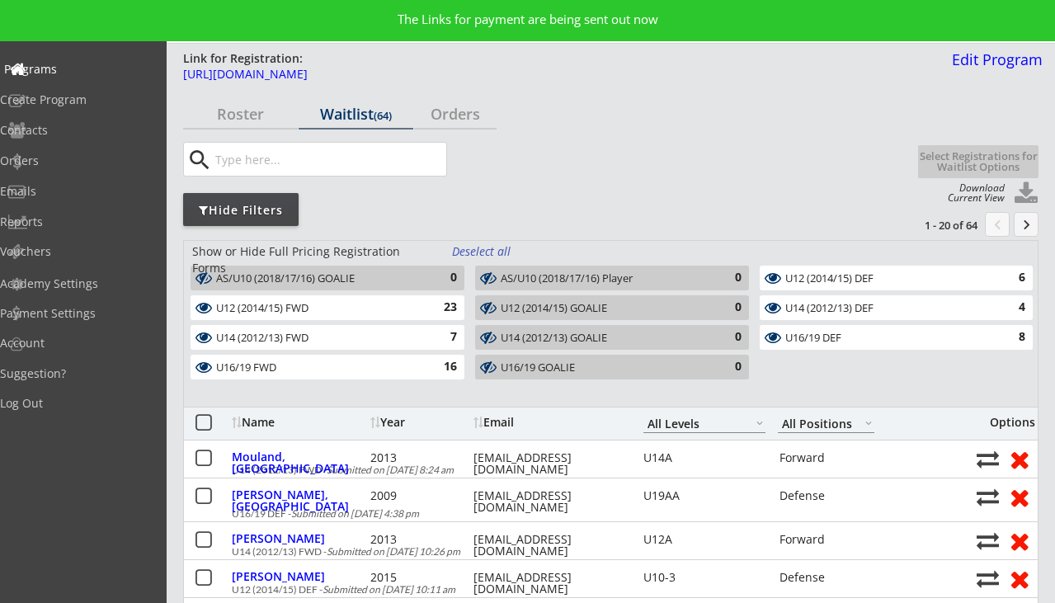
click at [81, 71] on div "Programs" at bounding box center [78, 70] width 148 height 12
